Goal: Check status: Check status

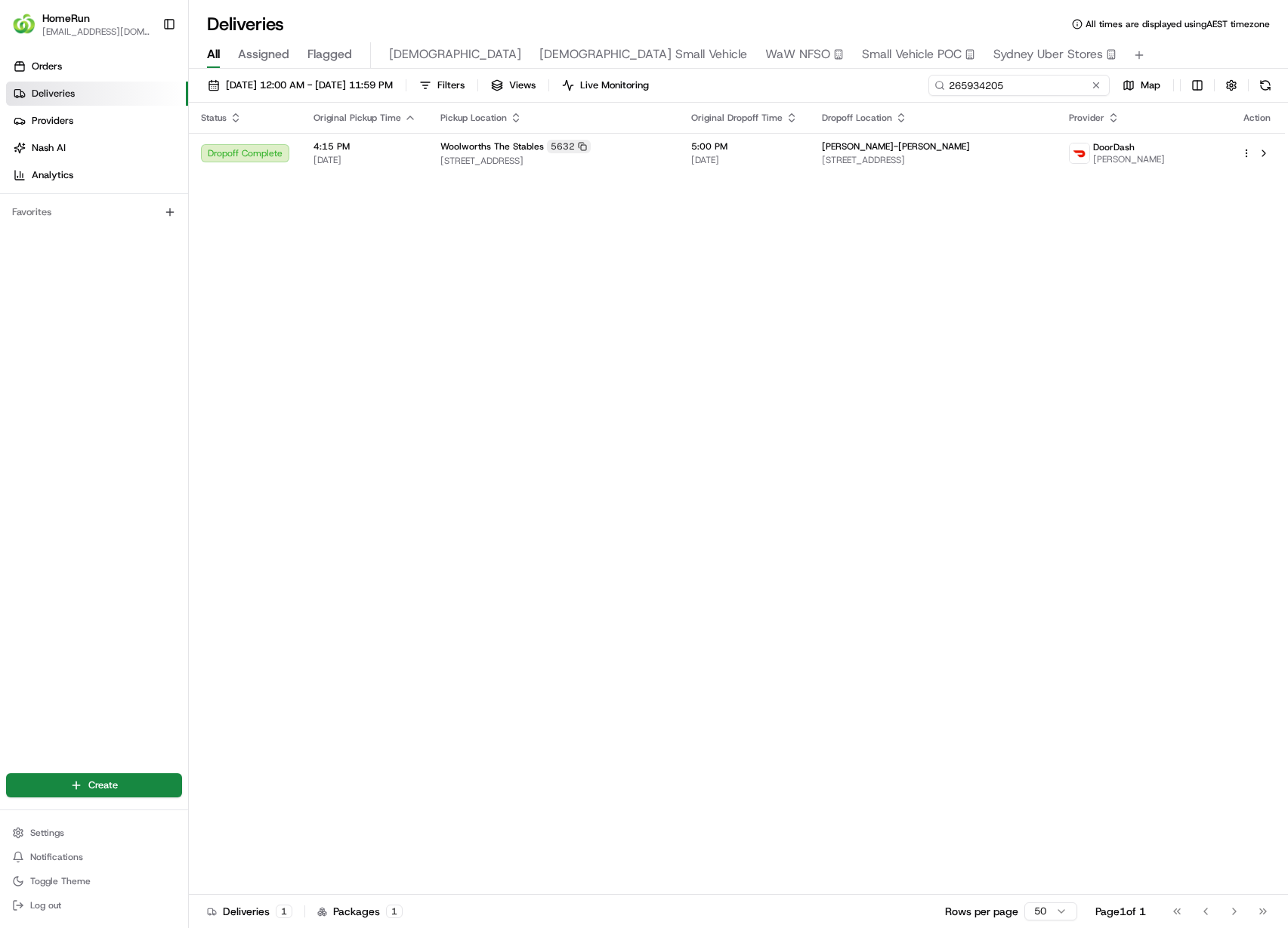
click at [1058, 89] on input "265934205" at bounding box center [1018, 86] width 181 height 21
paste input "590452"
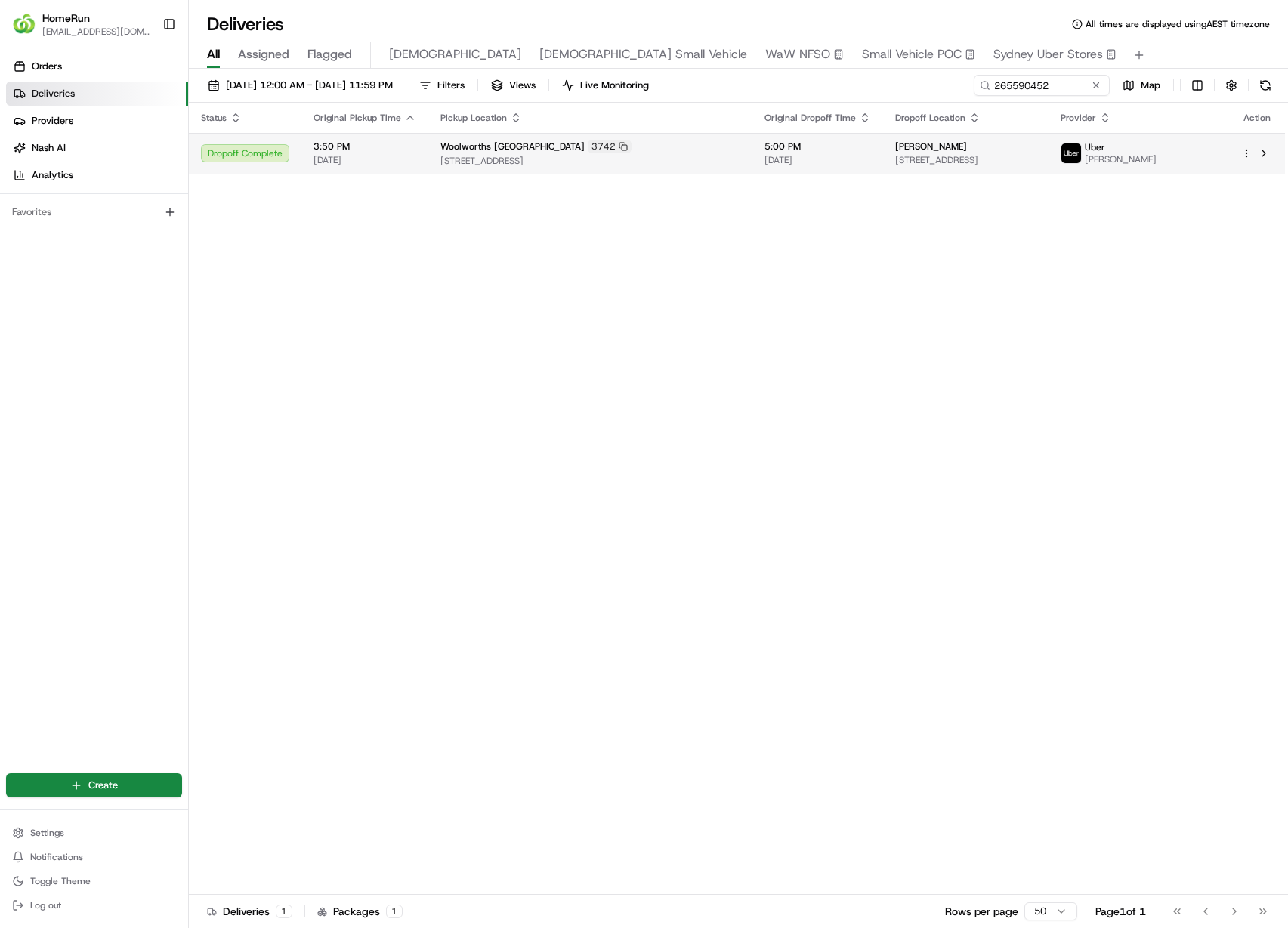
click at [922, 152] on div "[PERSON_NAME] [STREET_ADDRESS]" at bounding box center [965, 153] width 141 height 26
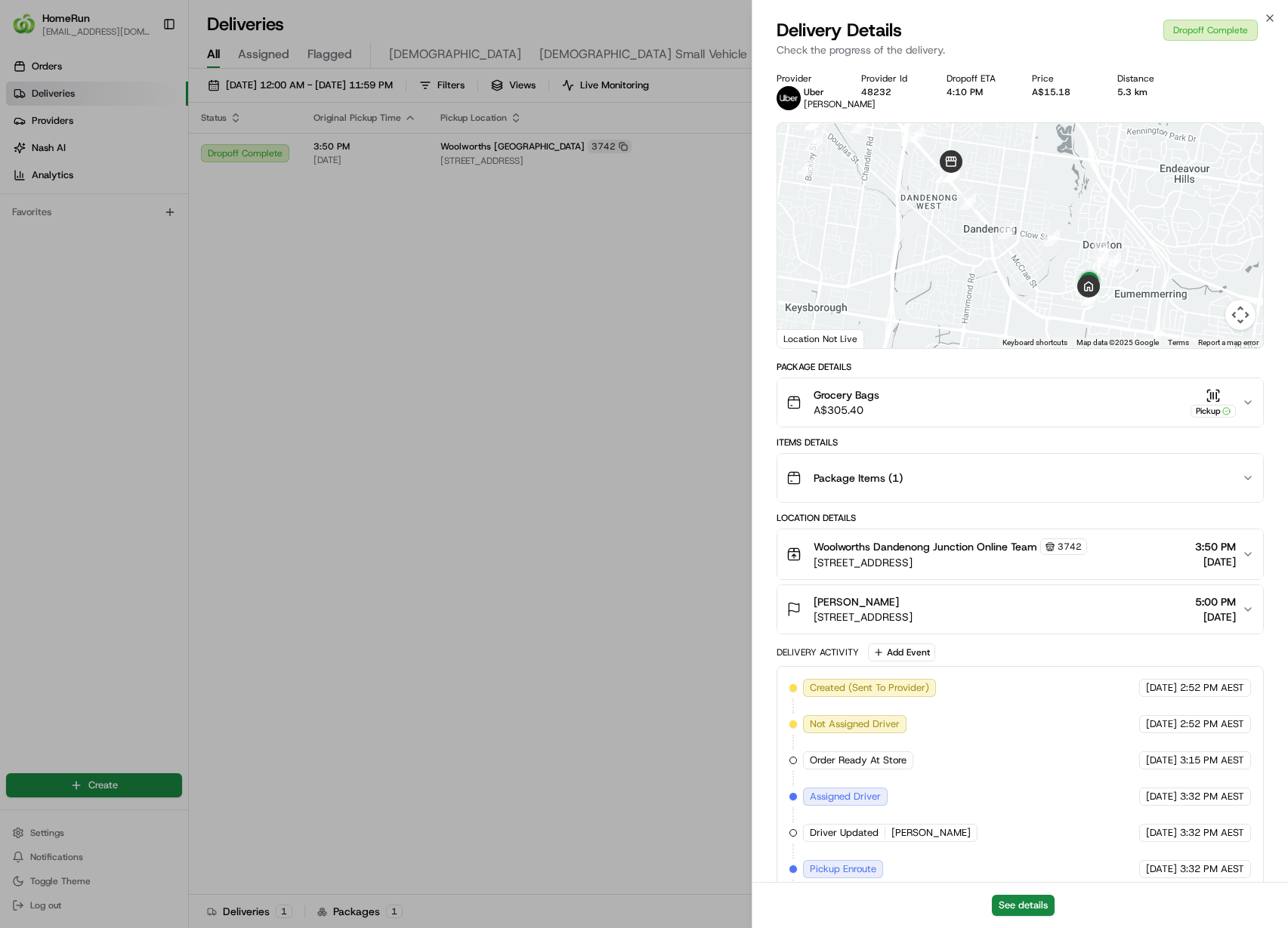
drag, startPoint x: 555, startPoint y: 490, endPoint x: 797, endPoint y: 285, distance: 317.2
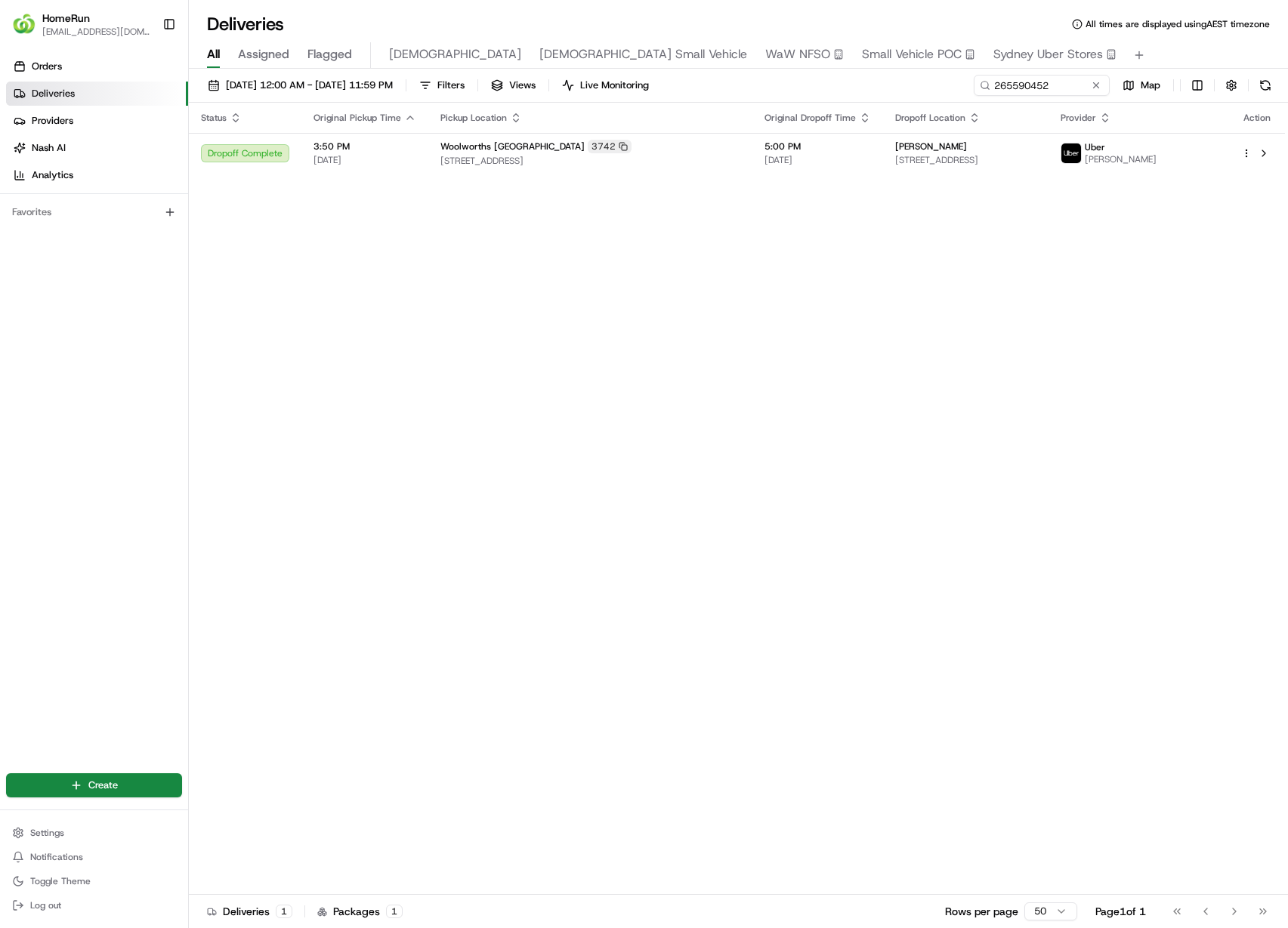
click at [987, 97] on div "[DATE] 12:00 AM - [DATE] 11:59 PM Filters Views Live Monitoring 265590452 Map" at bounding box center [739, 89] width 1099 height 28
click at [1040, 86] on input "265590452" at bounding box center [1018, 86] width 181 height 21
paste input "6007984"
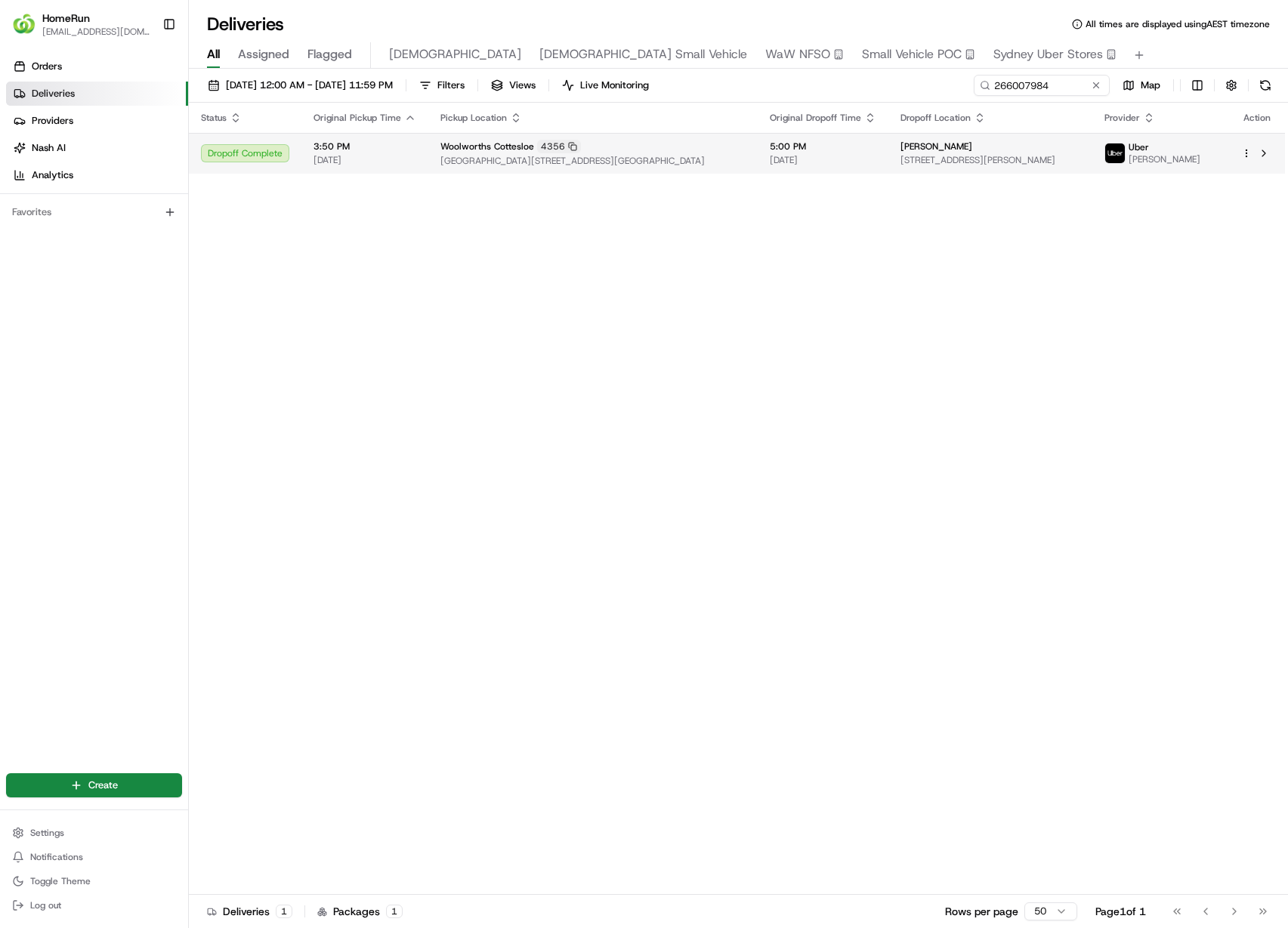
click at [1014, 164] on span "[STREET_ADDRESS][PERSON_NAME]" at bounding box center [989, 160] width 180 height 12
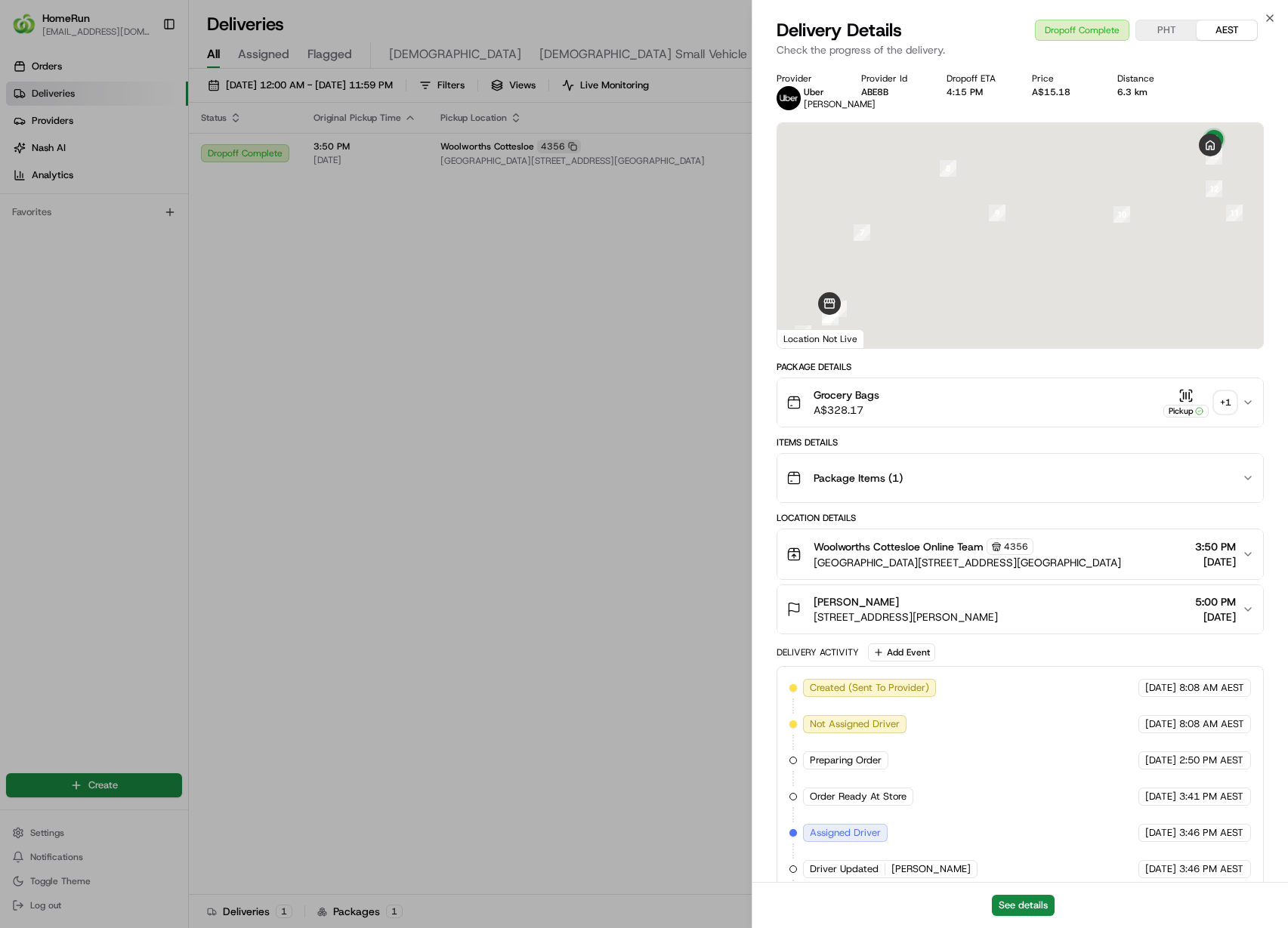
click at [1223, 413] on div "+ 1" at bounding box center [1225, 403] width 21 height 21
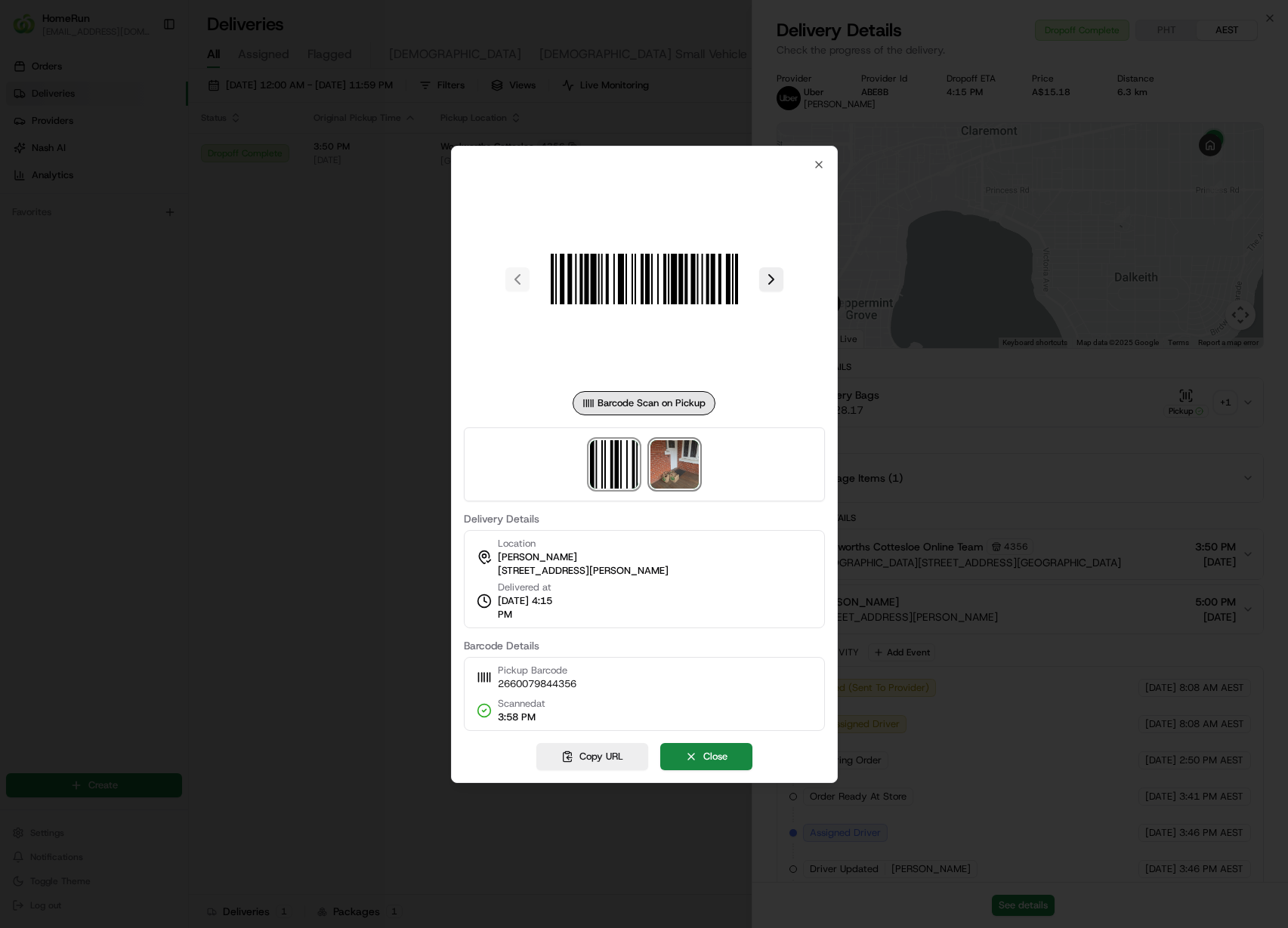
click at [683, 460] on img at bounding box center [674, 464] width 49 height 49
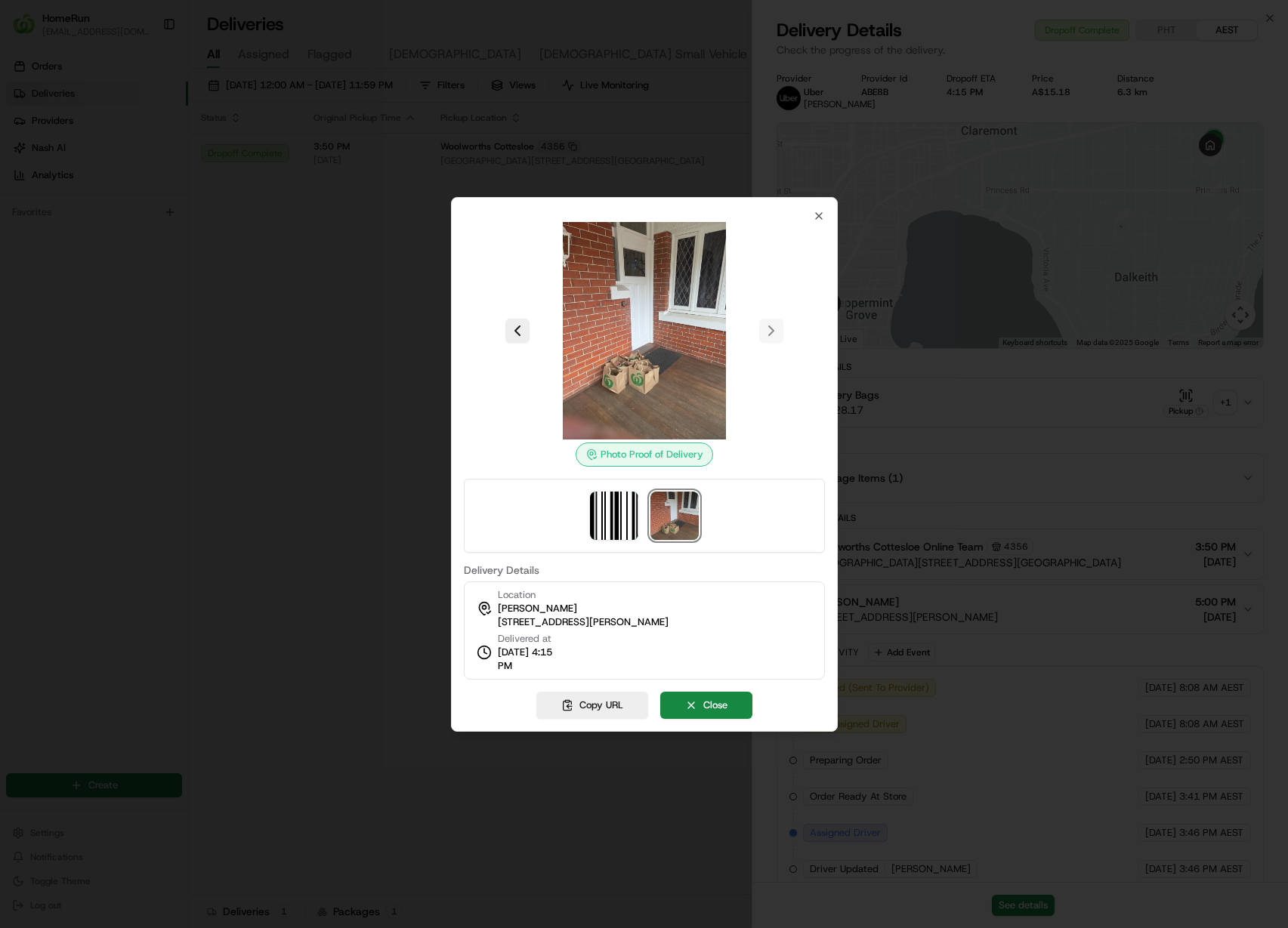
click at [322, 270] on div at bounding box center [644, 464] width 1288 height 928
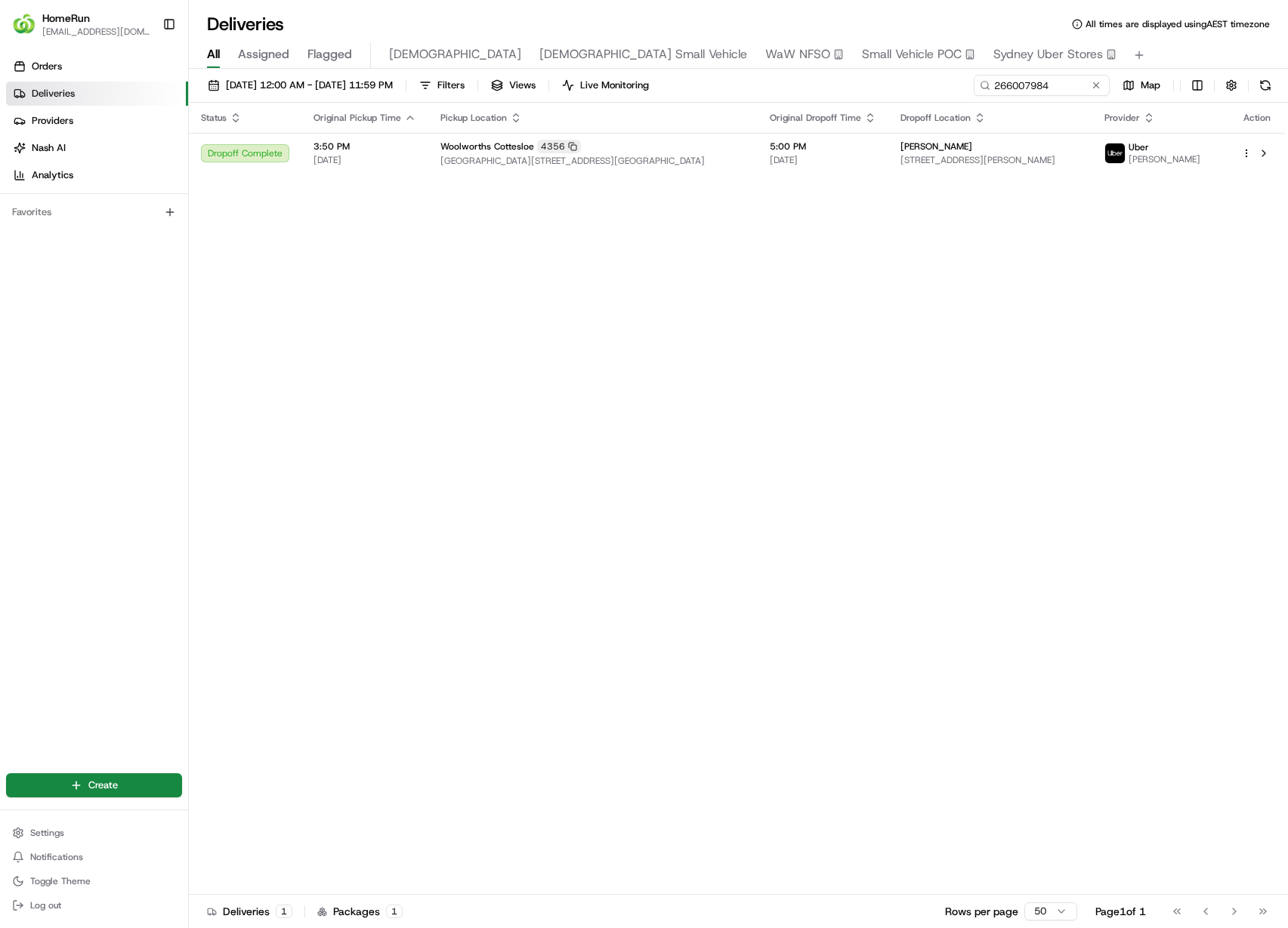
click at [1059, 72] on div "[DATE] 12:00 AM - [DATE] 11:59 PM Filters Views Live Monitoring 266007984 Map S…" at bounding box center [739, 500] width 1099 height 863
click at [1045, 88] on input "266007984" at bounding box center [1018, 86] width 181 height 21
paste input "3710173"
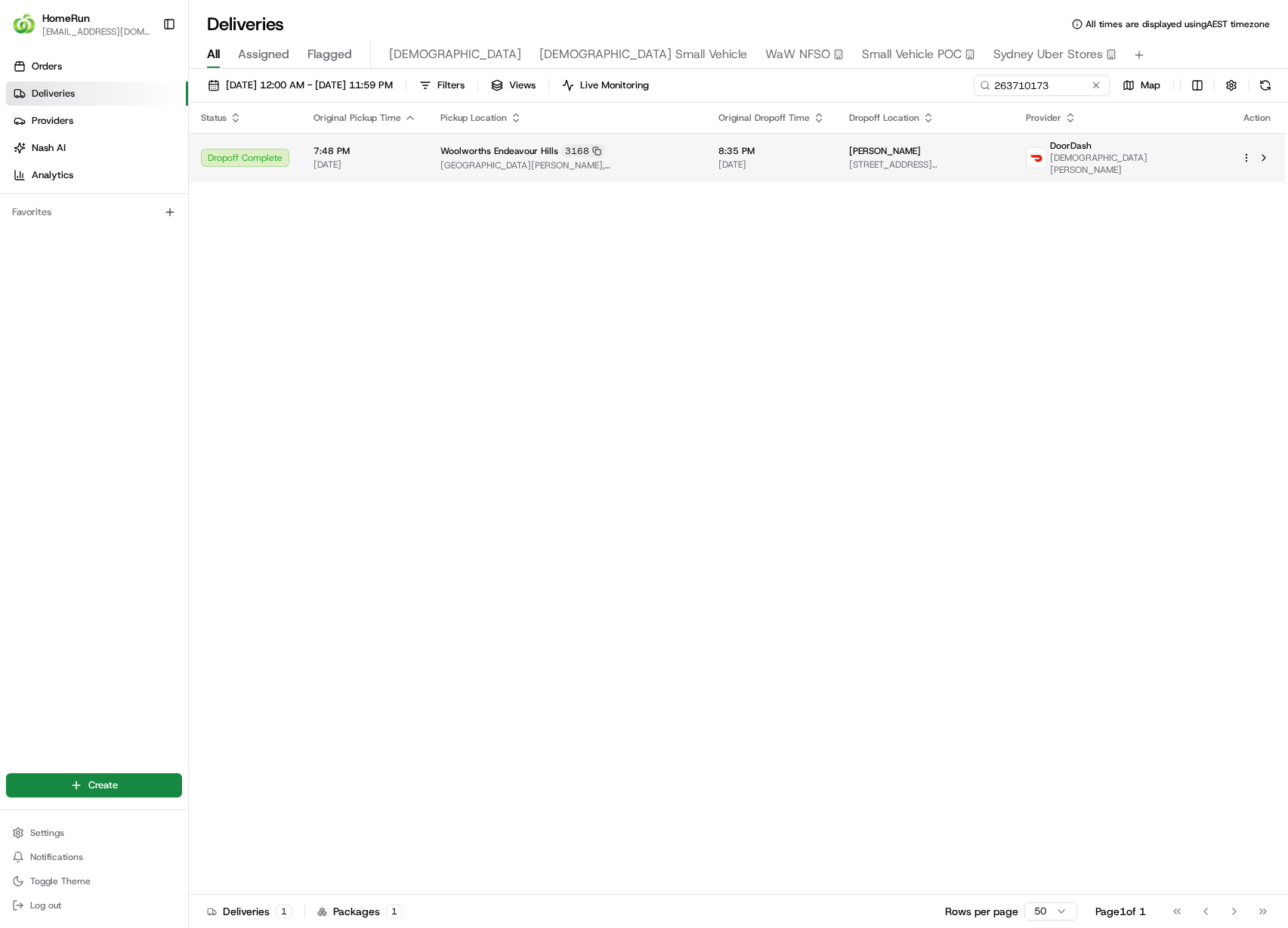
click at [984, 170] on td "Bec [PERSON_NAME] [STREET_ADDRESS][PERSON_NAME]" at bounding box center [924, 158] width 177 height 49
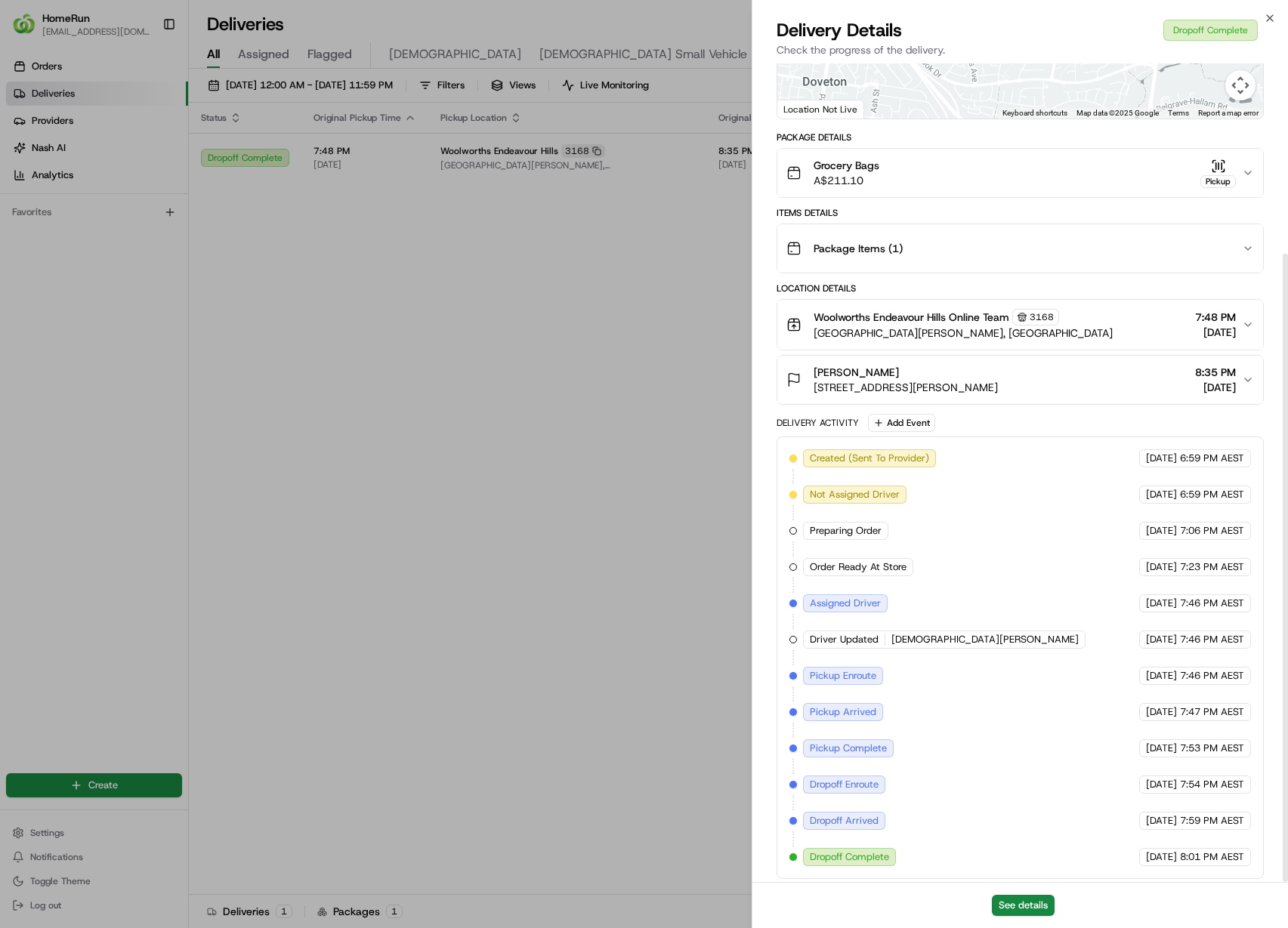
scroll to position [248, 0]
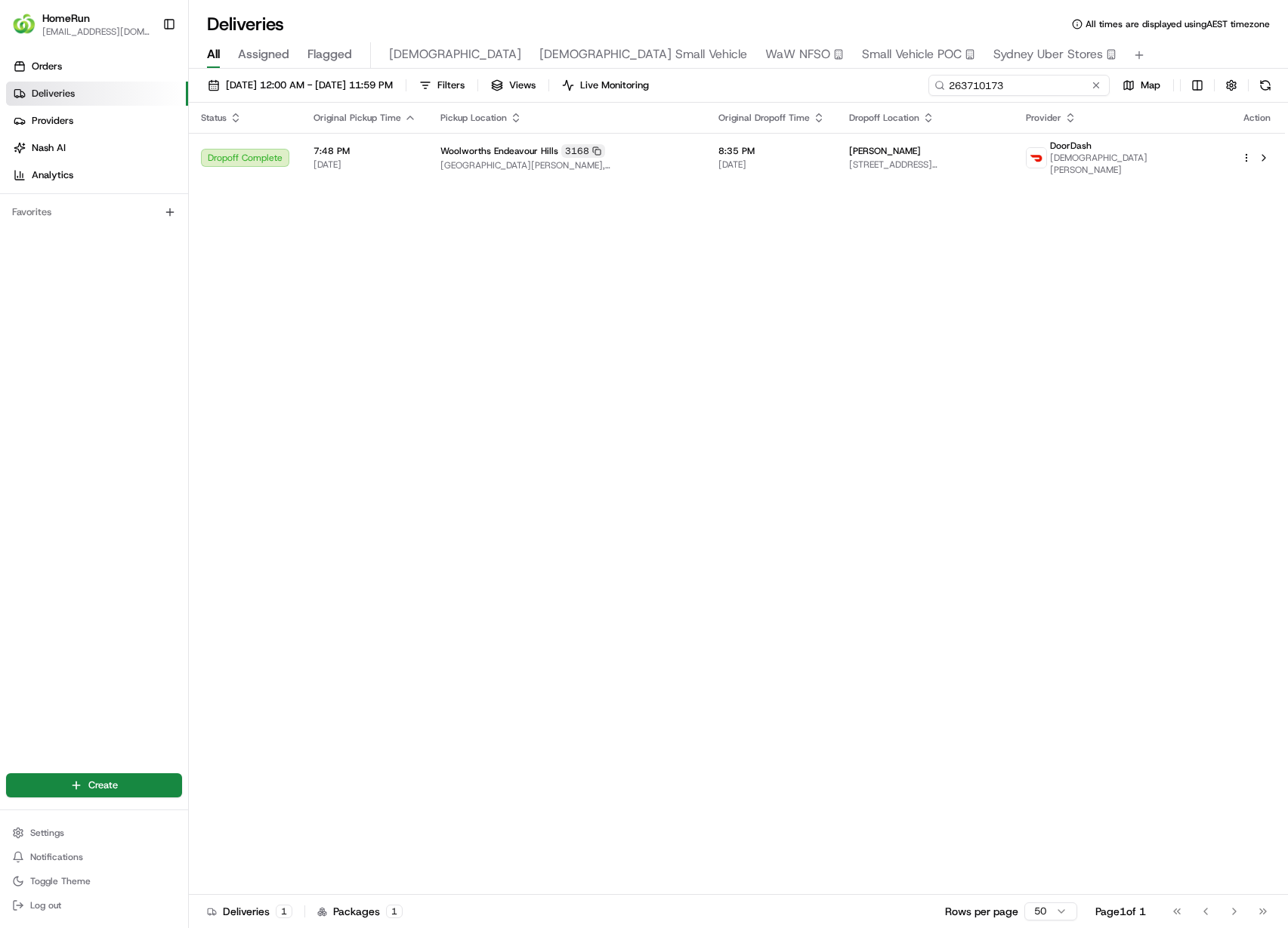
click at [1068, 81] on input "263710173" at bounding box center [1018, 86] width 181 height 21
paste input "5992702"
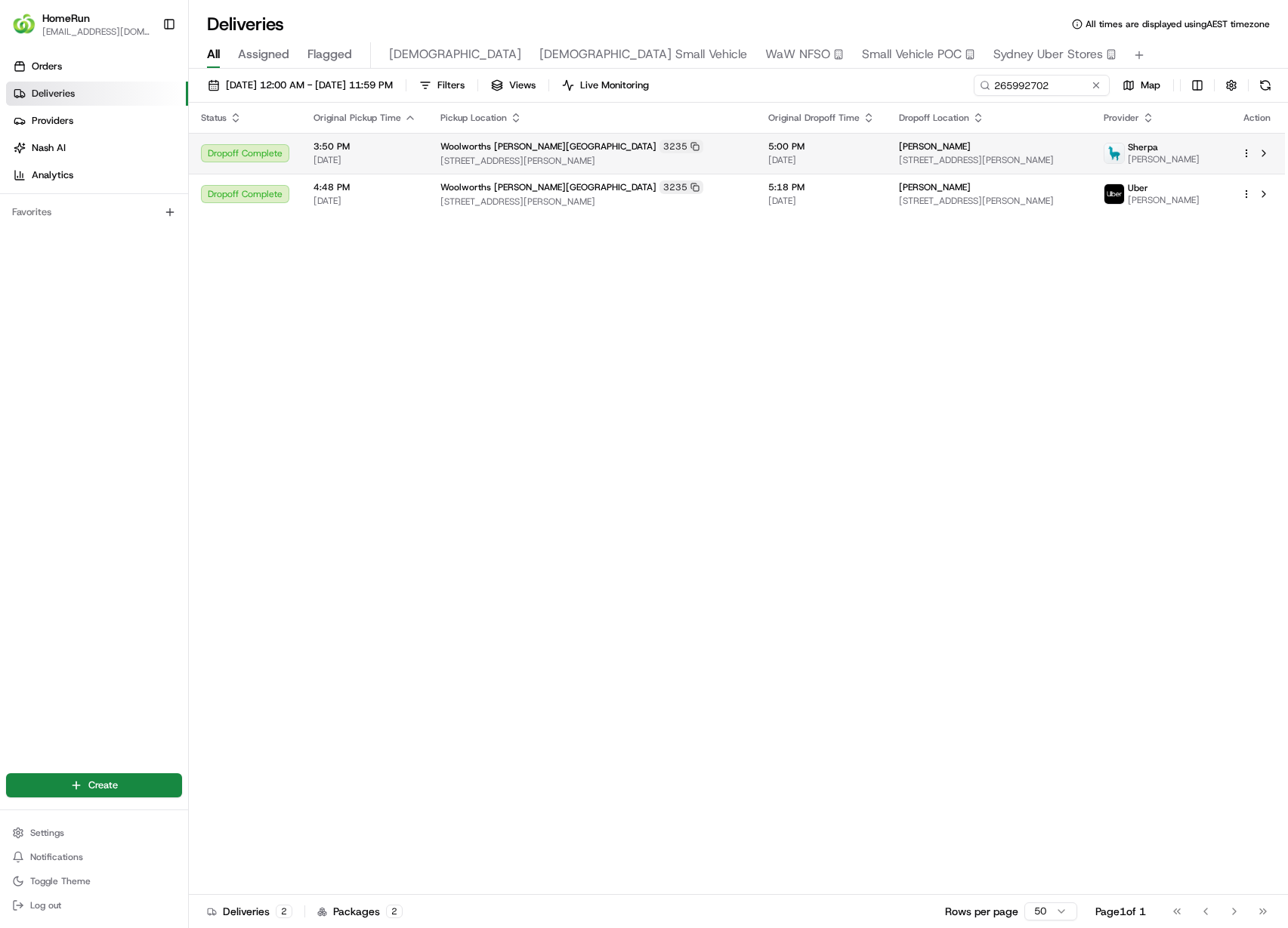
click at [1020, 169] on td "[PERSON_NAME] [STREET_ADDRESS][PERSON_NAME]" at bounding box center [989, 154] width 205 height 41
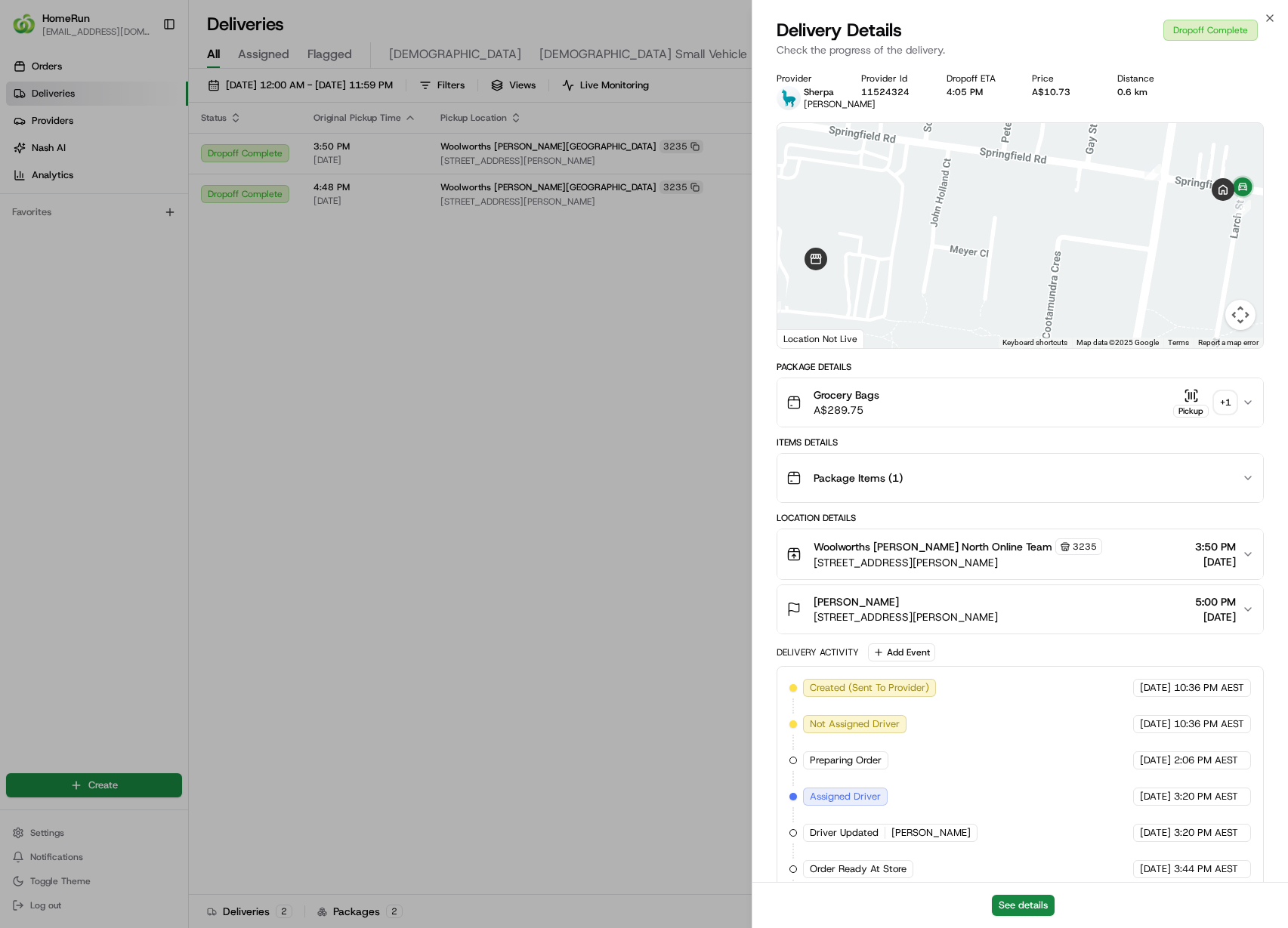
click at [1224, 409] on div "+ 1" at bounding box center [1225, 403] width 21 height 21
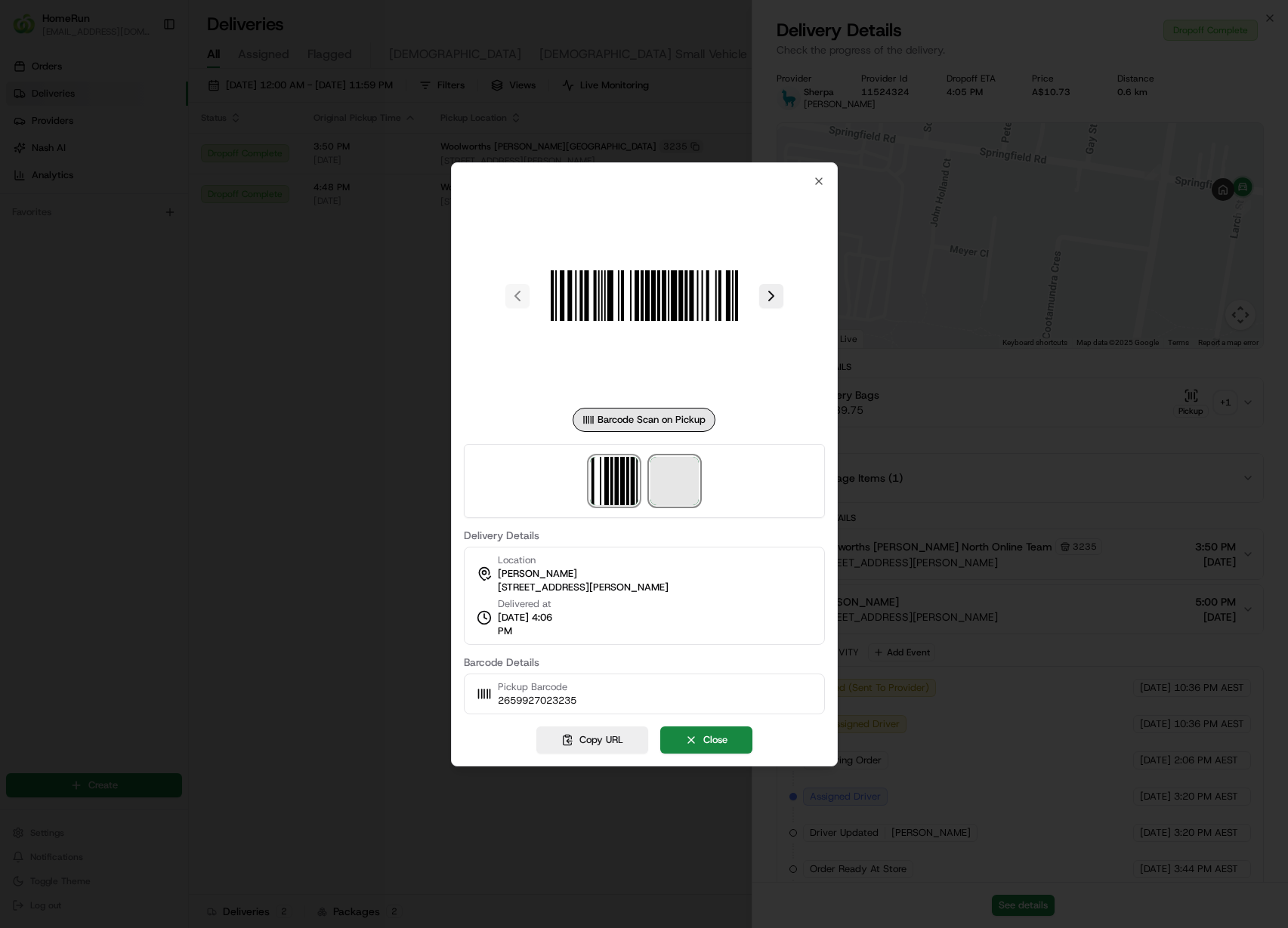
click at [664, 485] on span at bounding box center [674, 481] width 49 height 49
click at [415, 355] on div at bounding box center [644, 464] width 1288 height 928
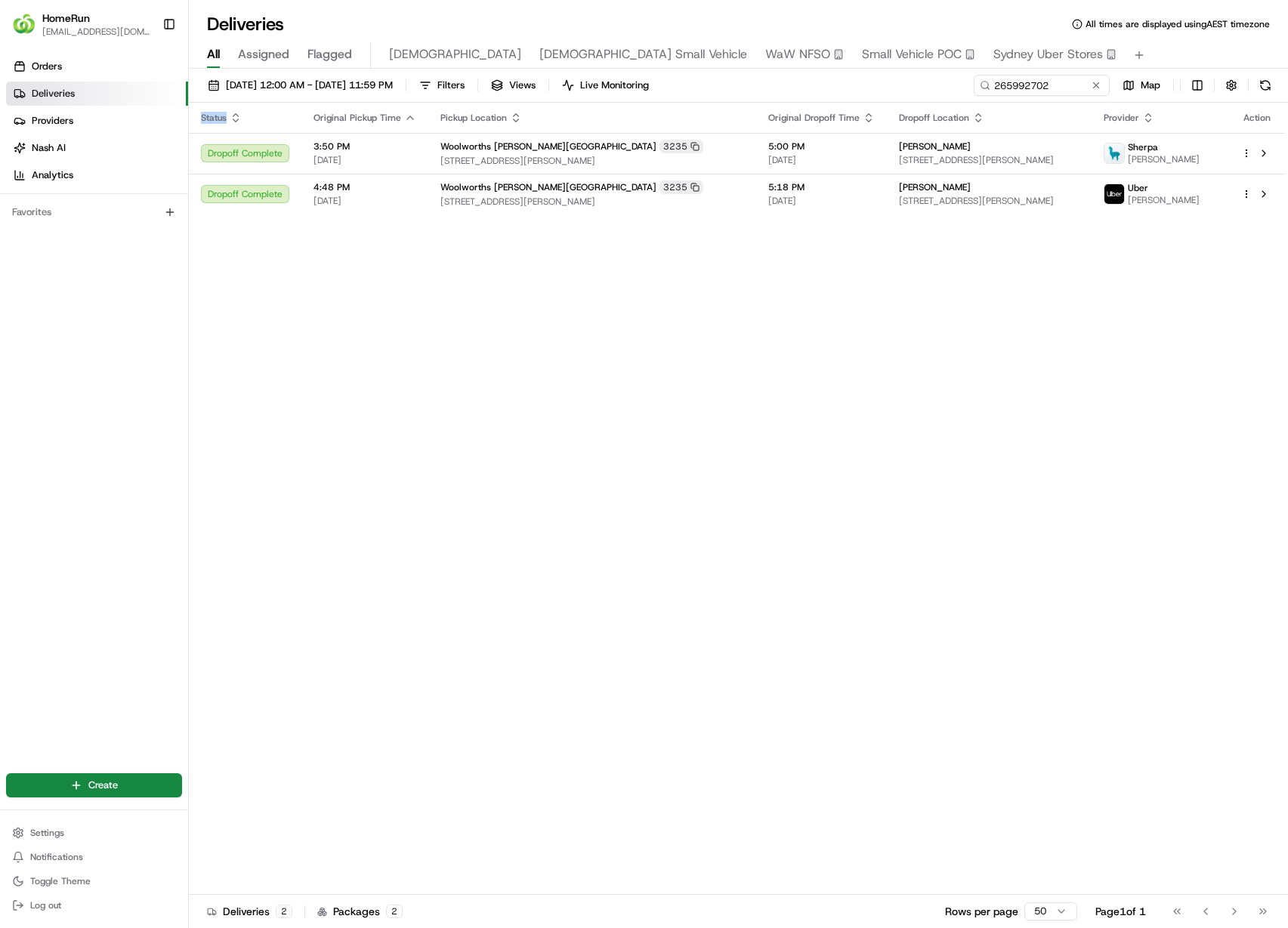
click at [599, 220] on div "Status Original Pickup Time Pickup Location Original Dropoff Time Dropoff Locat…" at bounding box center [737, 499] width 1096 height 792
click at [673, 200] on span "[STREET_ADDRESS][PERSON_NAME]" at bounding box center [591, 202] width 303 height 12
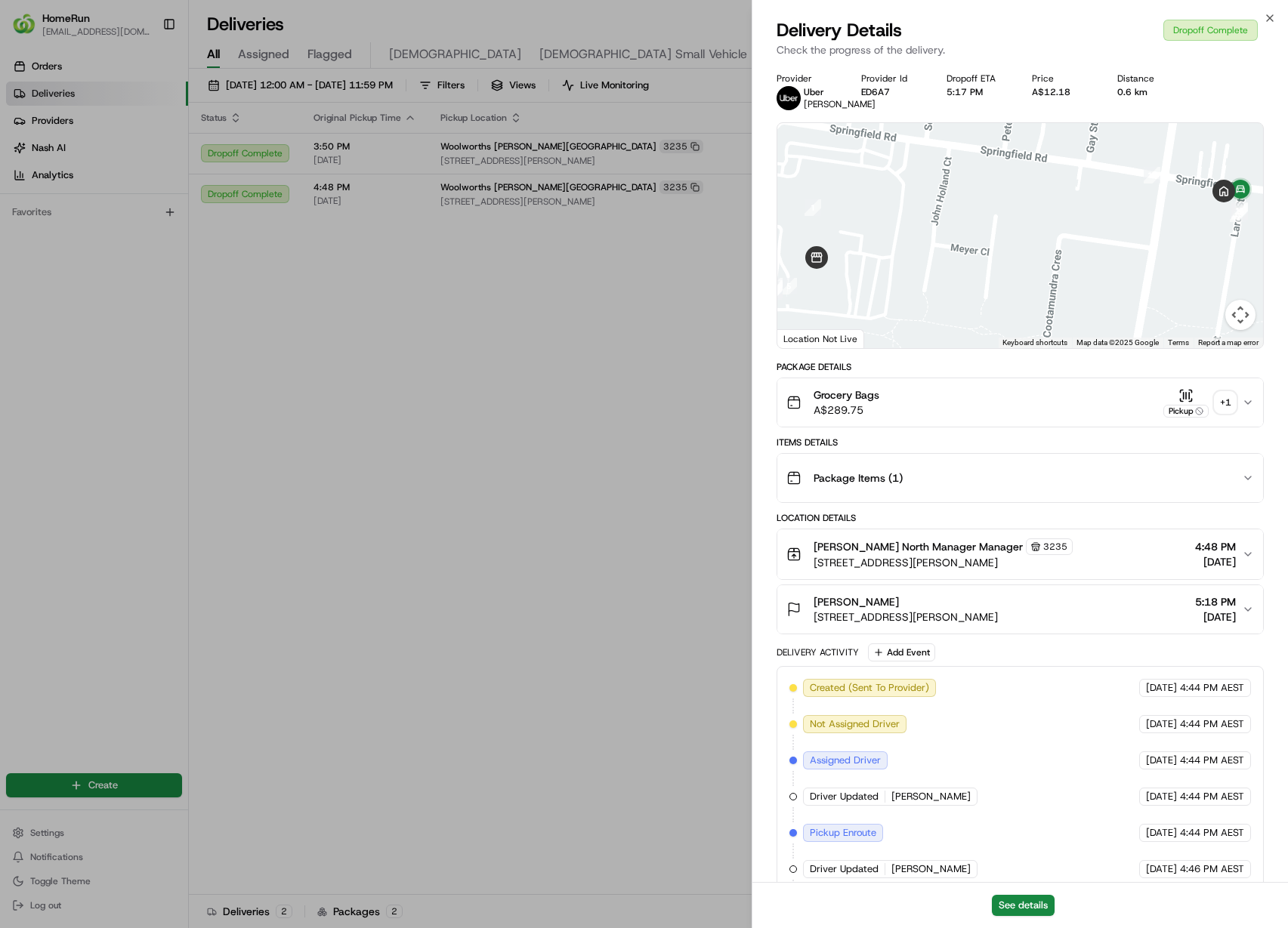
click at [1232, 413] on div "+ 1" at bounding box center [1225, 403] width 21 height 21
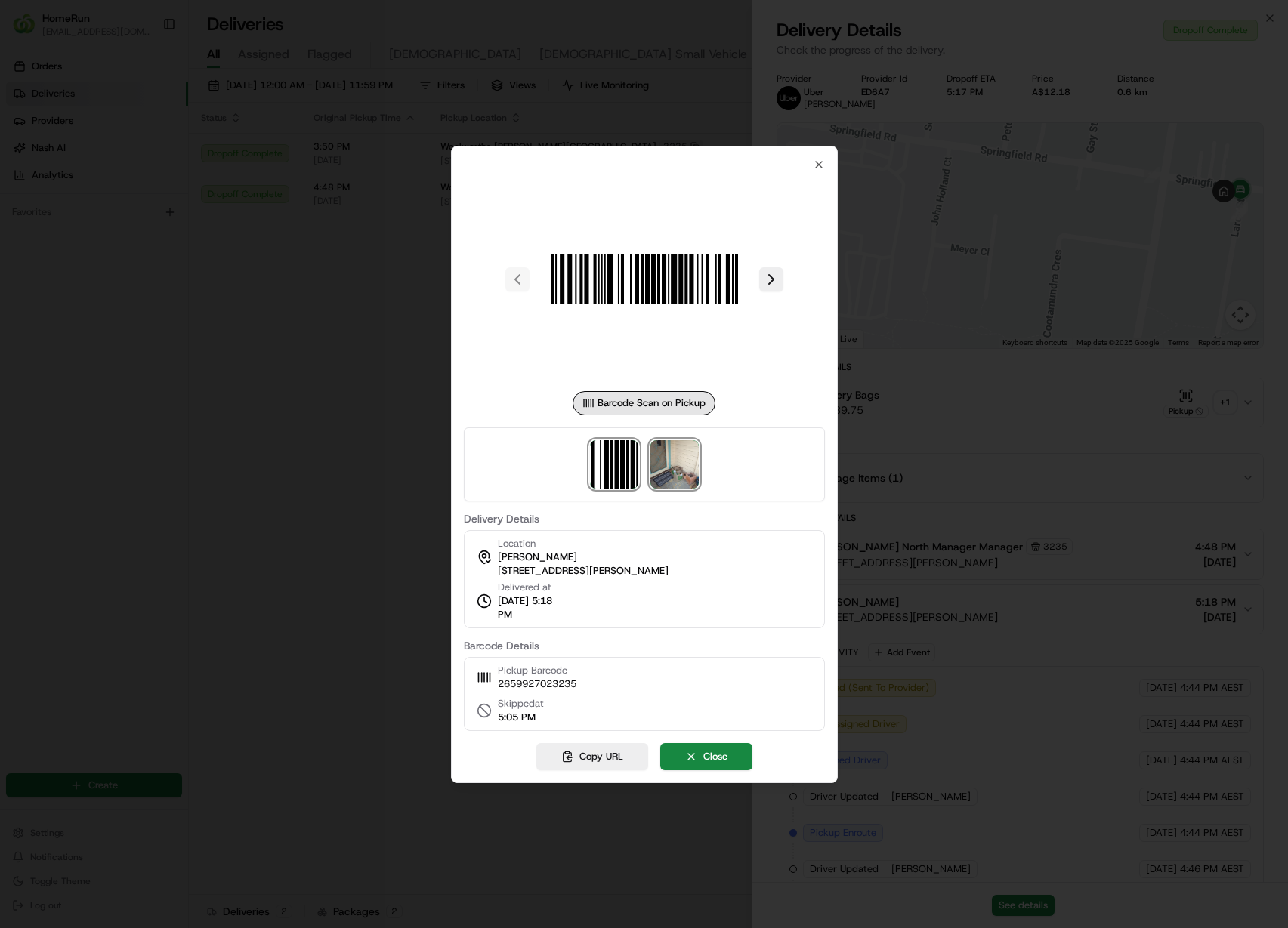
click at [658, 473] on img at bounding box center [674, 464] width 49 height 49
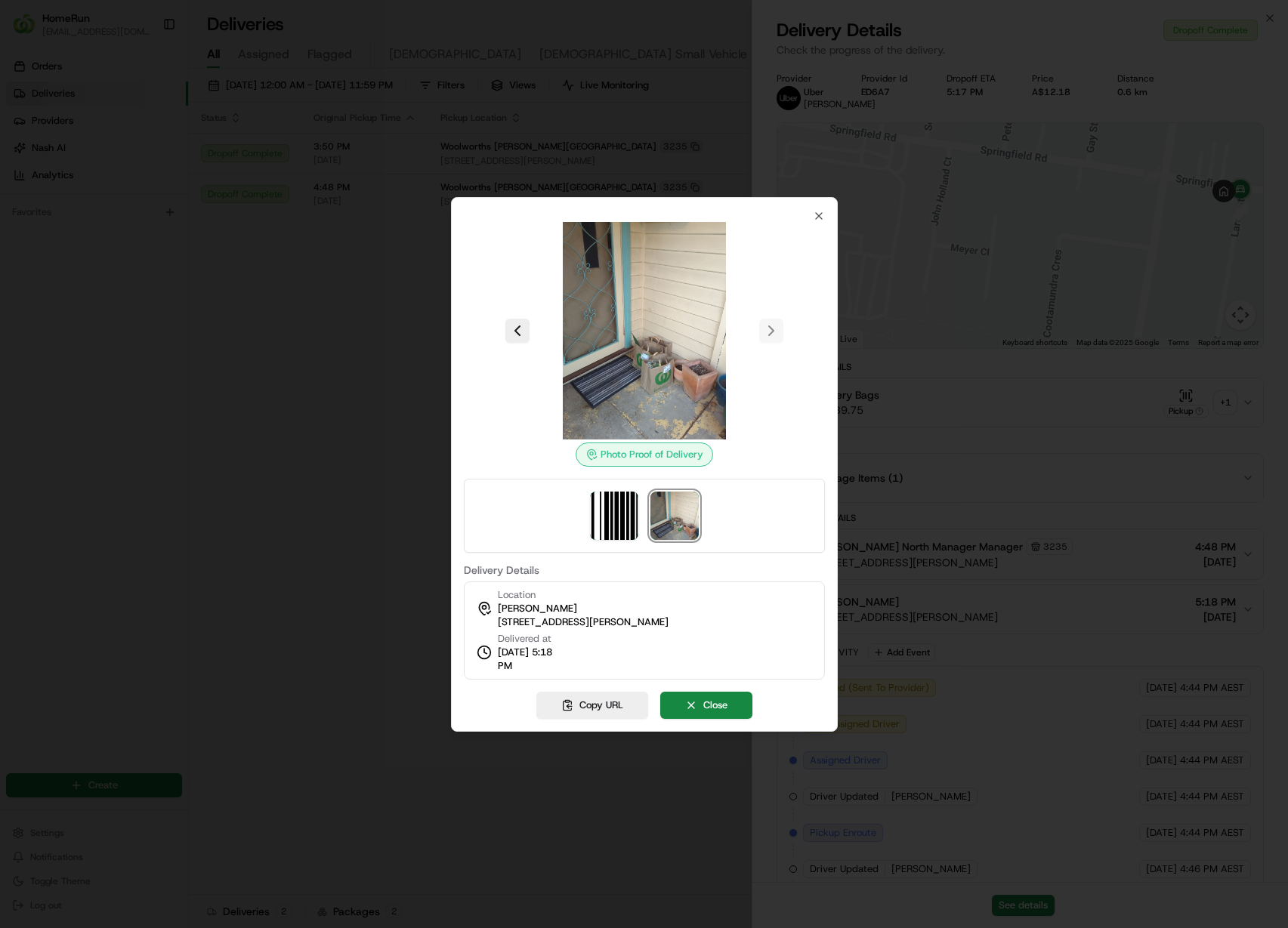
click at [305, 276] on div at bounding box center [644, 464] width 1288 height 928
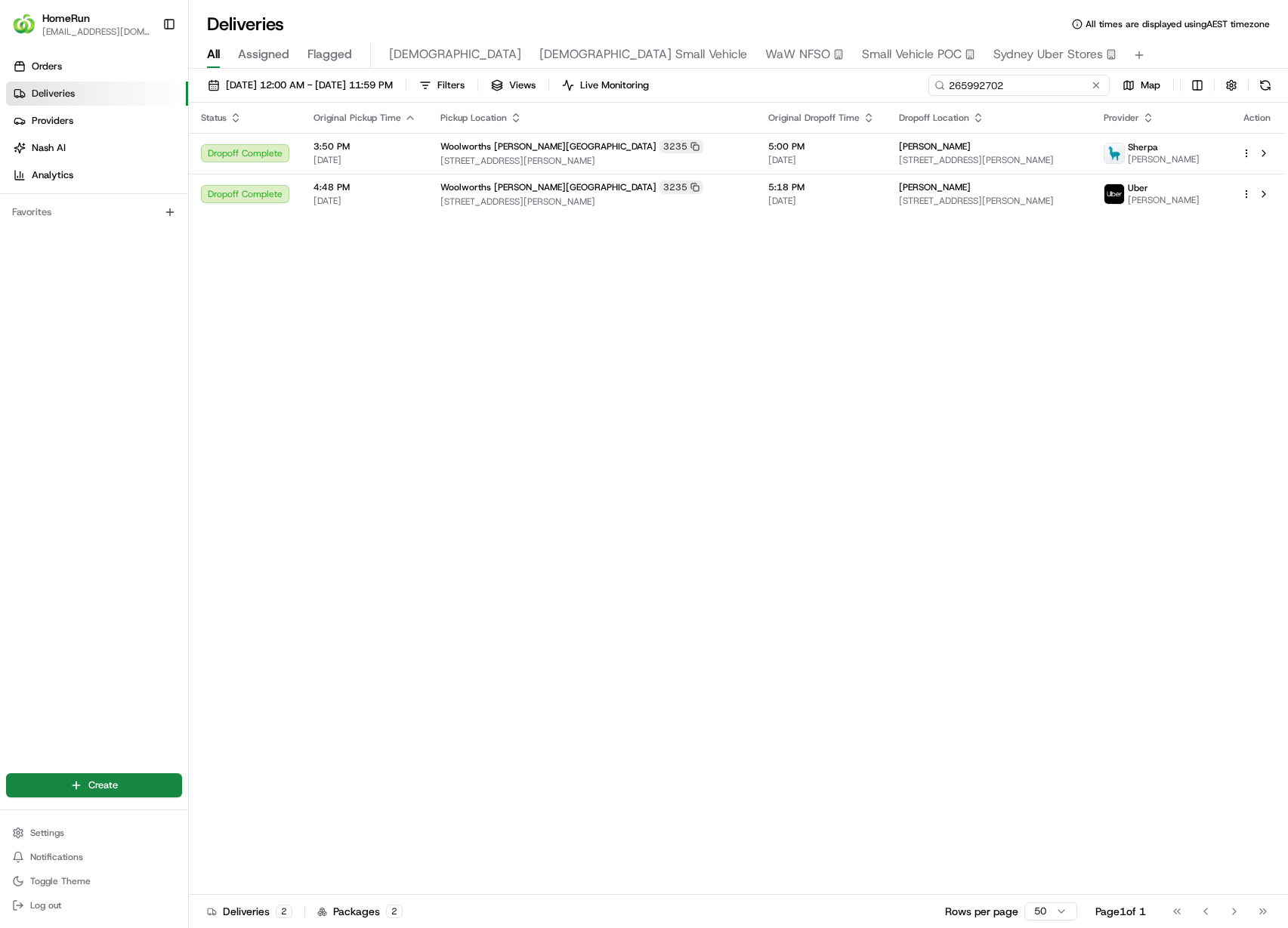
click at [1021, 91] on input "265992702" at bounding box center [1018, 86] width 181 height 21
paste input "6059591"
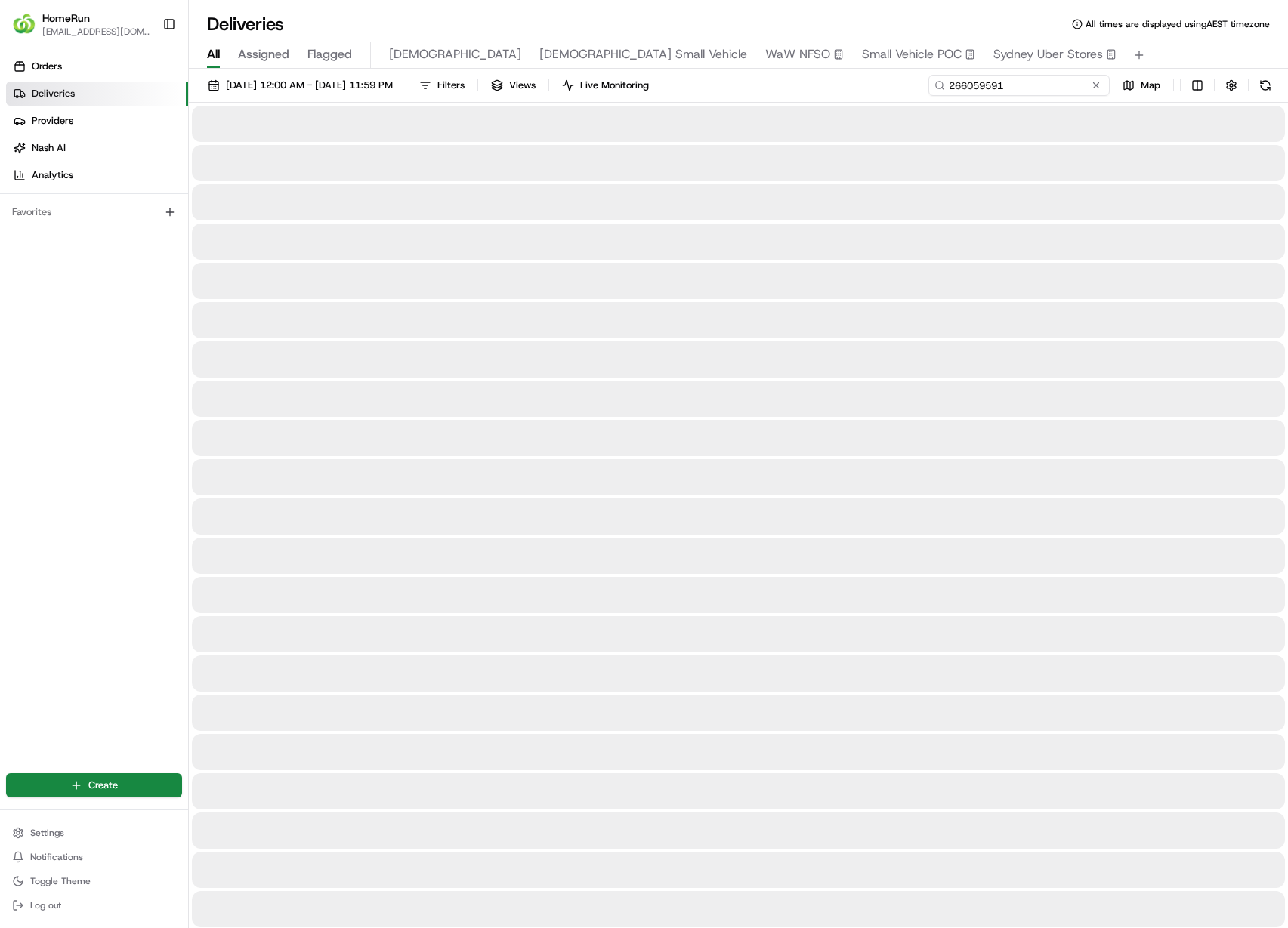
type input "266059591"
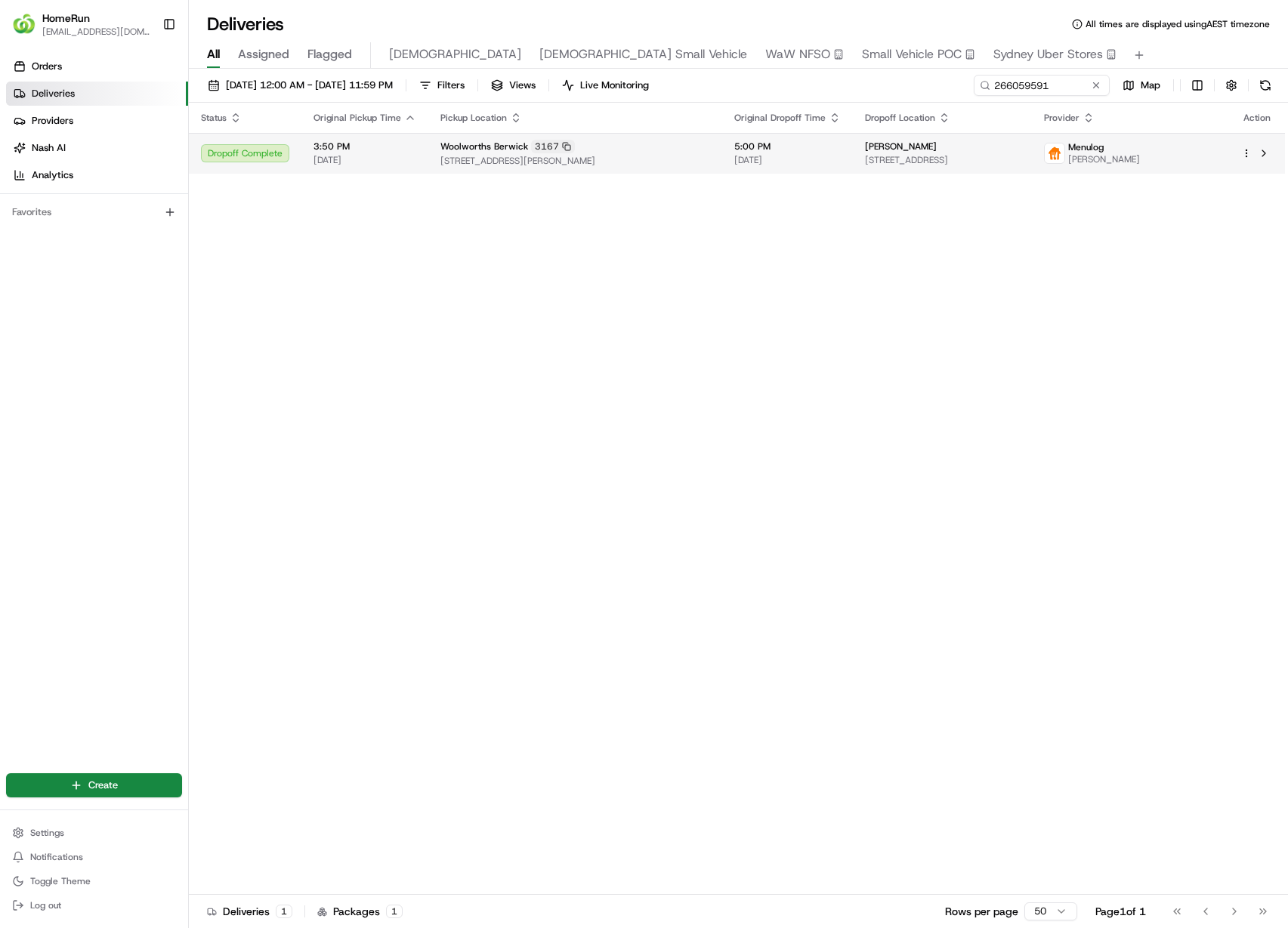
click at [1115, 137] on td "[PERSON_NAME]" at bounding box center [1130, 154] width 197 height 41
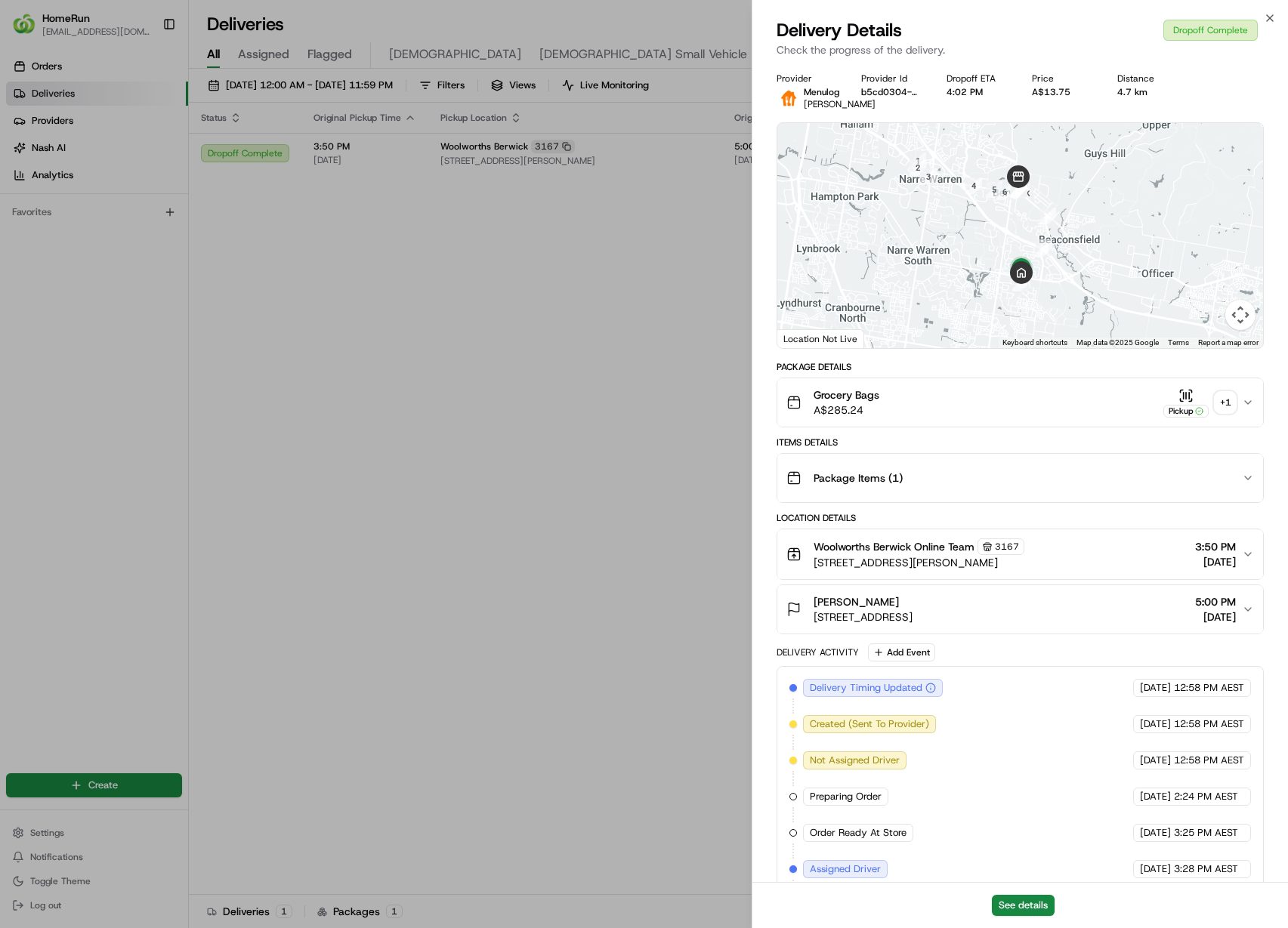
click at [1226, 413] on div "+ 1" at bounding box center [1225, 403] width 21 height 21
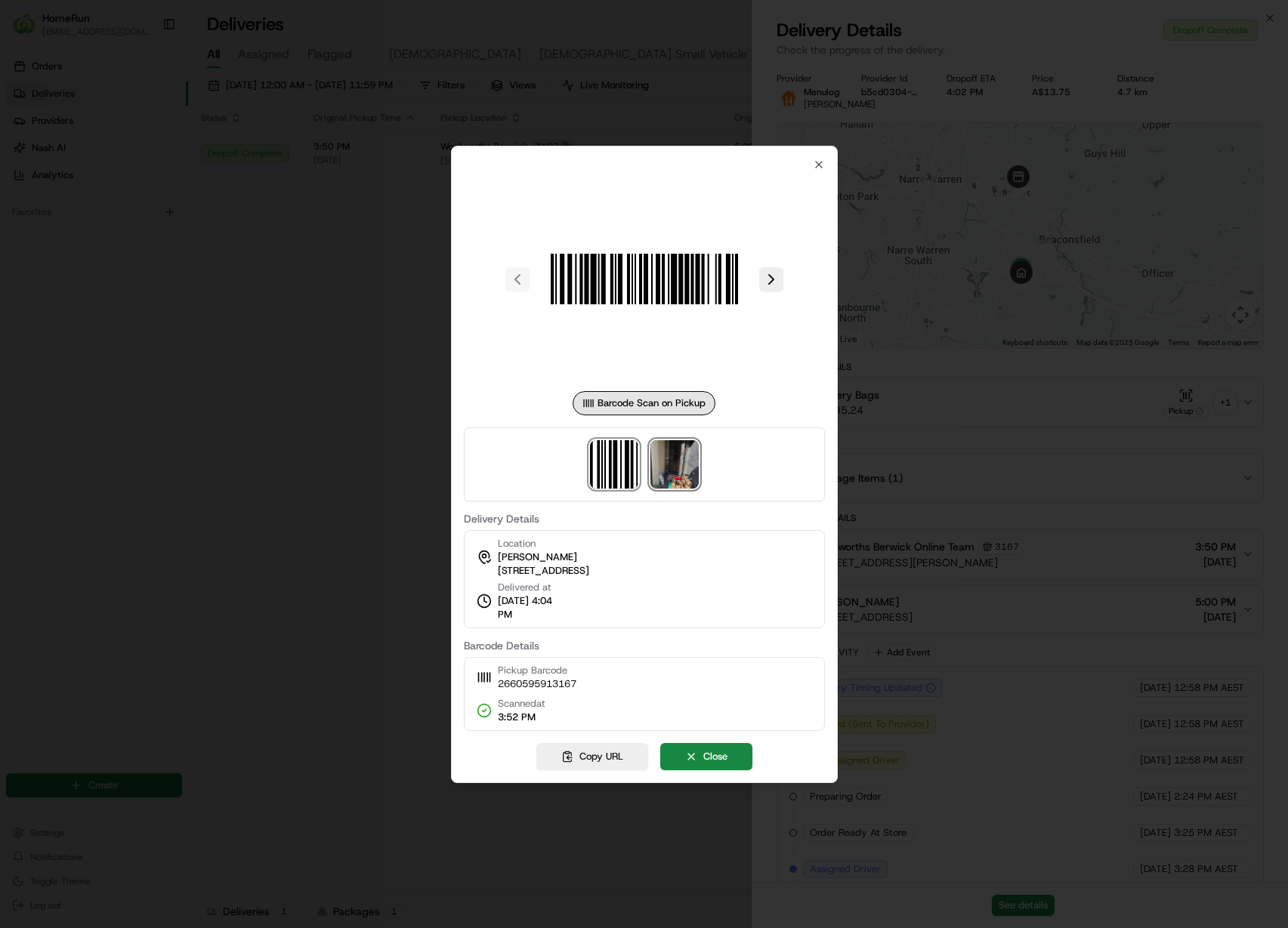
click at [675, 468] on img at bounding box center [674, 464] width 49 height 49
